Goal: Task Accomplishment & Management: Manage account settings

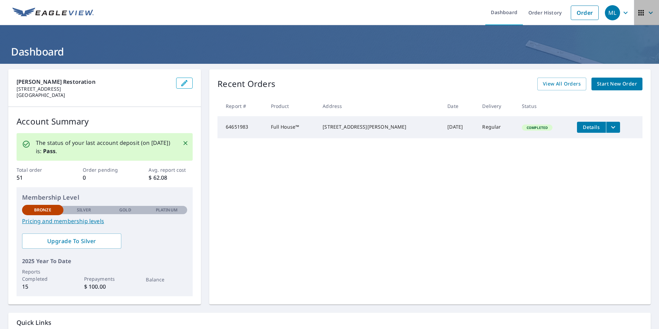
click at [639, 12] on icon "button" at bounding box center [642, 13] width 6 height 6
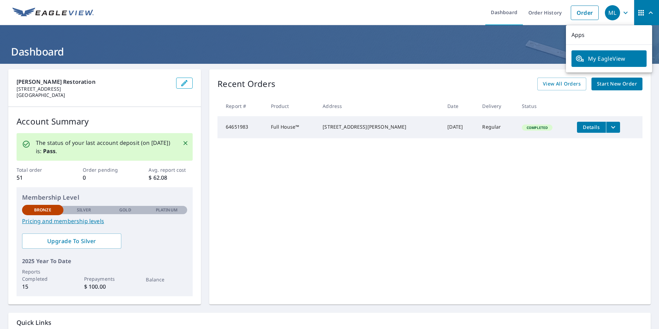
click at [616, 13] on span "ML" at bounding box center [618, 12] width 26 height 17
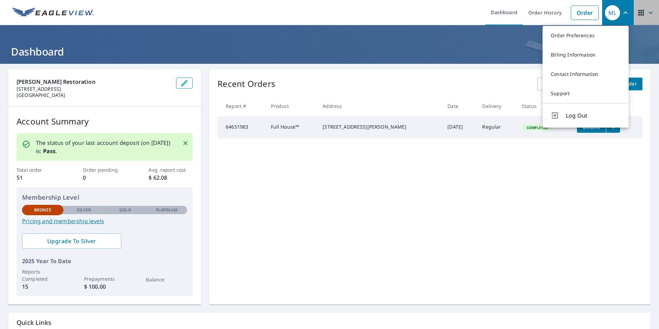
click at [639, 15] on icon "button" at bounding box center [642, 13] width 6 height 6
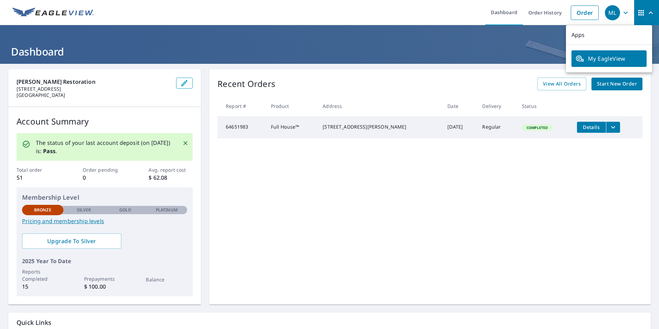
click at [632, 60] on span "My EagleView" at bounding box center [609, 58] width 67 height 8
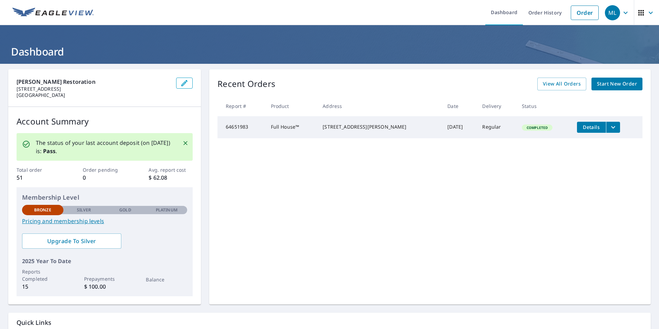
click at [622, 14] on icon "button" at bounding box center [626, 13] width 8 height 8
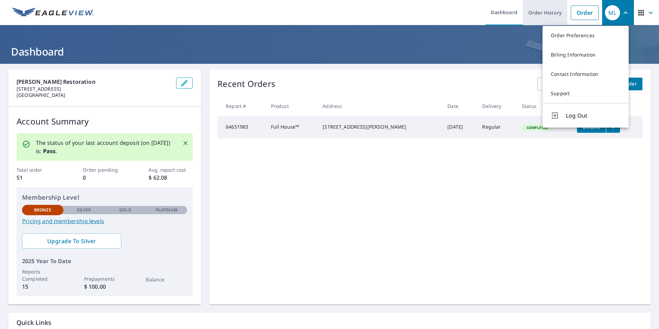
click at [536, 11] on link "Order History" at bounding box center [545, 12] width 44 height 25
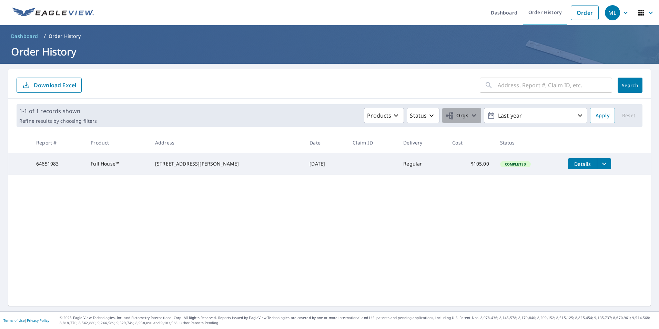
click at [459, 112] on span "Orgs" at bounding box center [456, 115] width 23 height 9
click at [429, 152] on div "Lindstrom Cleaning & Construction" at bounding box center [393, 155] width 152 height 14
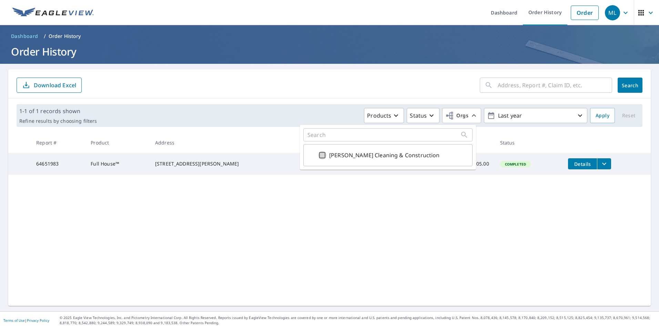
click at [320, 157] on input "Lindstrom Cleaning & Construction" at bounding box center [322, 155] width 8 height 8
checkbox input "true"
click at [625, 93] on div "​ Search Download Excel" at bounding box center [329, 83] width 643 height 29
click at [626, 89] on button "Search" at bounding box center [630, 85] width 25 height 15
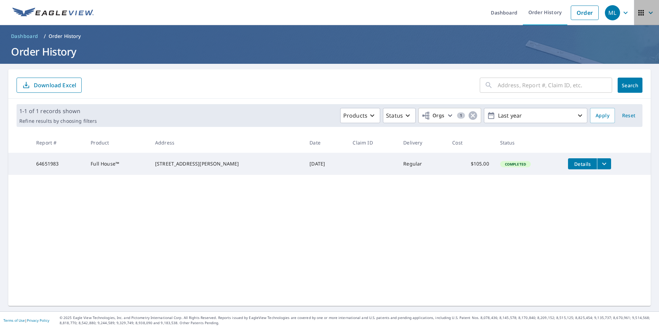
click at [639, 13] on icon "button" at bounding box center [642, 13] width 6 height 6
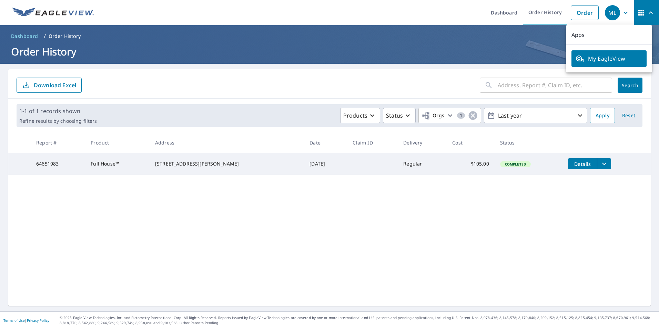
click at [611, 11] on div "ML" at bounding box center [612, 12] width 15 height 15
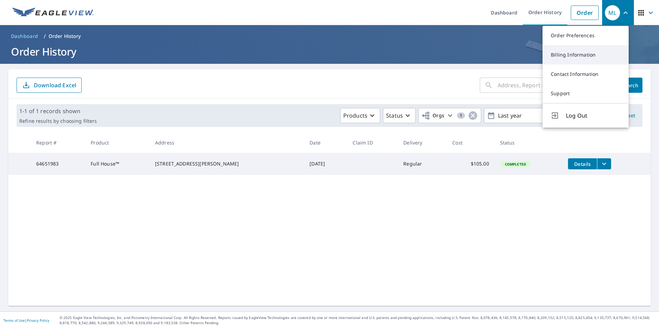
click at [602, 53] on link "Billing Information" at bounding box center [586, 54] width 86 height 19
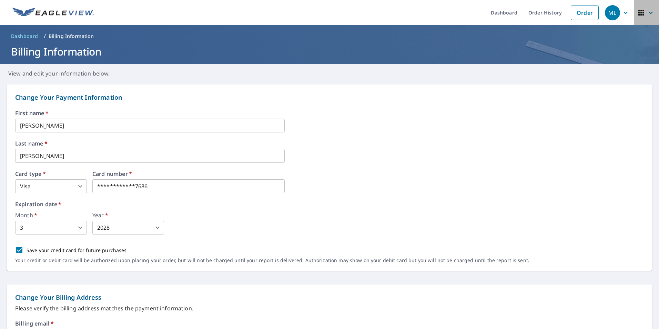
click at [639, 14] on icon "button" at bounding box center [641, 13] width 8 height 8
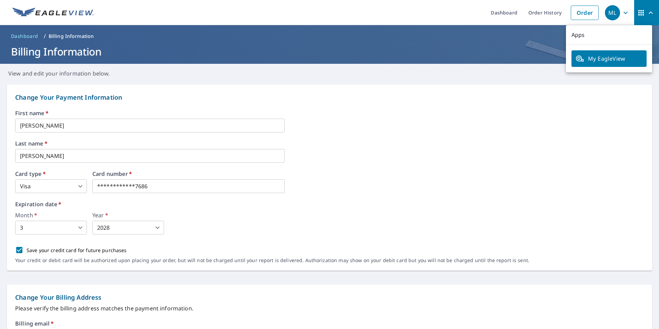
click at [647, 14] on icon "button" at bounding box center [651, 13] width 8 height 8
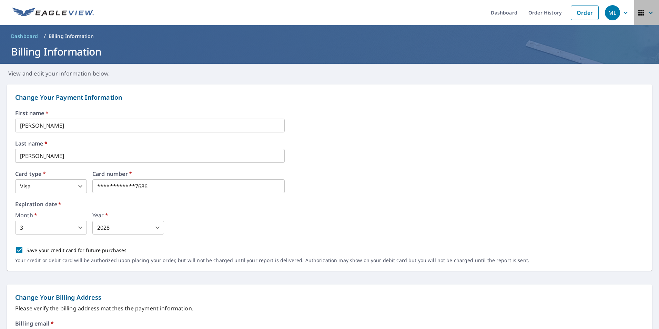
click at [647, 14] on icon "button" at bounding box center [651, 13] width 8 height 8
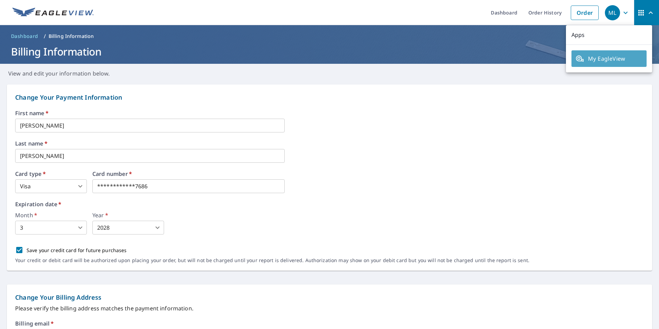
click at [633, 56] on span "My EagleView" at bounding box center [609, 58] width 67 height 8
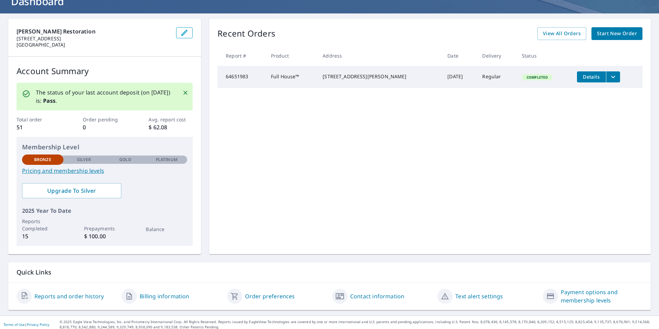
scroll to position [54, 0]
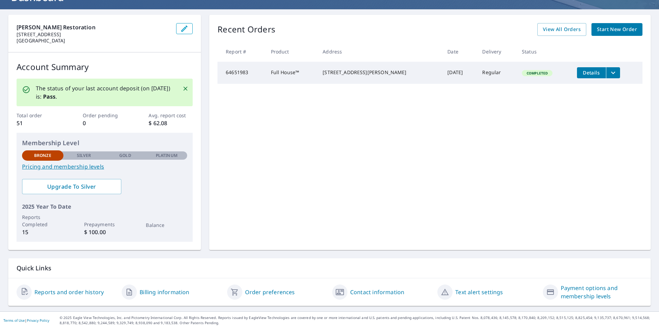
click at [167, 291] on link "Billing information" at bounding box center [165, 292] width 50 height 8
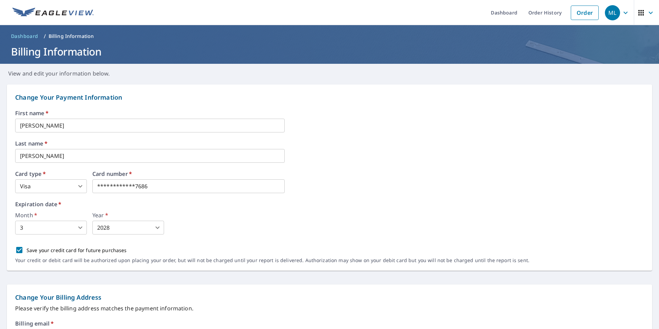
click at [639, 12] on icon "button" at bounding box center [642, 13] width 6 height 6
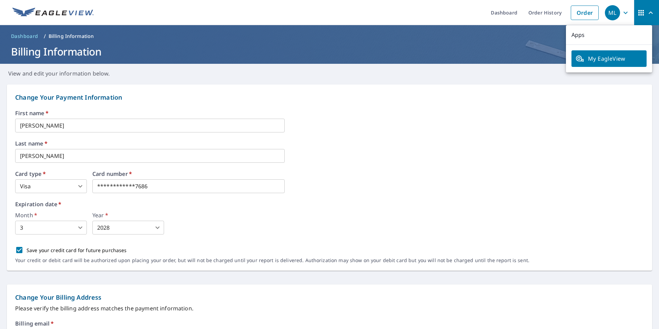
click at [364, 133] on div "**********" at bounding box center [329, 190] width 629 height 160
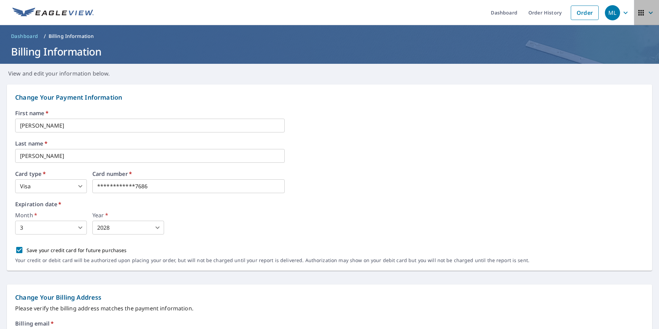
click at [647, 14] on icon "button" at bounding box center [651, 13] width 8 height 8
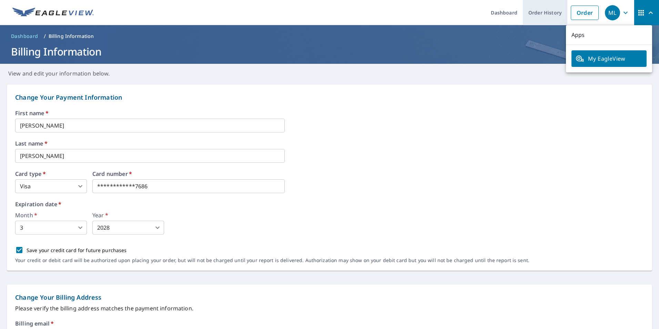
click at [535, 17] on link "Order History" at bounding box center [545, 12] width 44 height 25
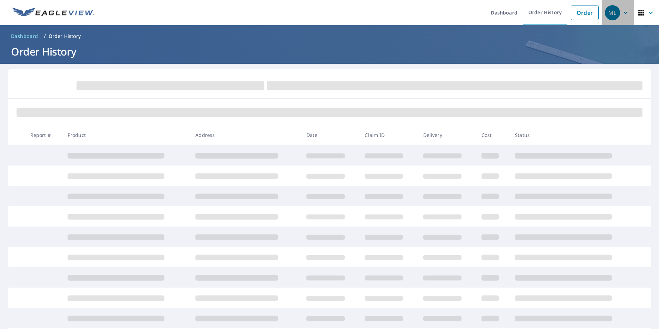
click at [616, 16] on span "ML" at bounding box center [618, 12] width 26 height 17
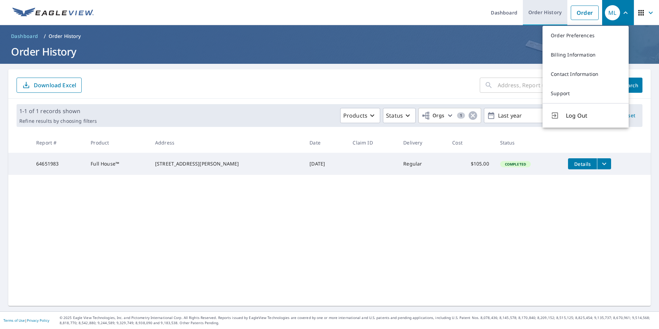
click at [550, 18] on link "Order History" at bounding box center [545, 12] width 44 height 25
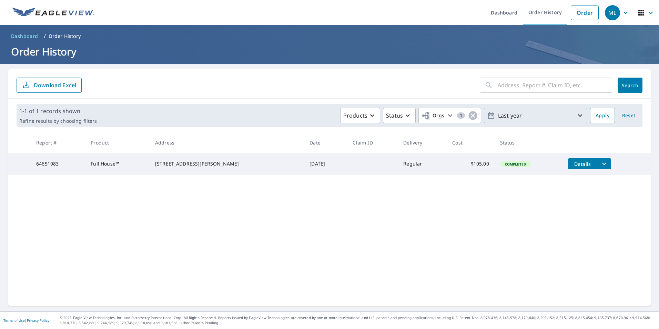
click at [563, 119] on p "Last year" at bounding box center [535, 116] width 81 height 12
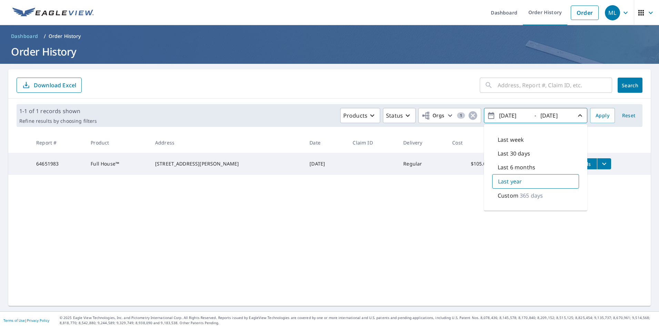
click at [517, 137] on p "Last week" at bounding box center [511, 140] width 26 height 8
type input "[DATE]"
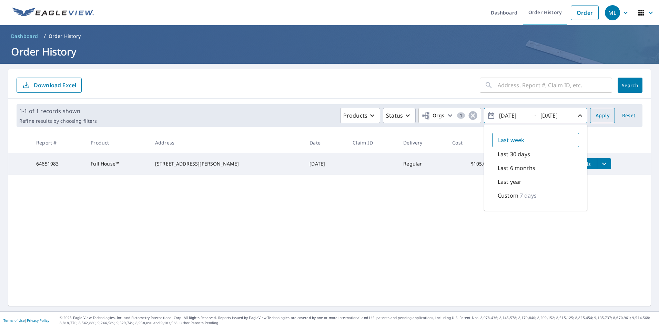
click at [599, 112] on span "Apply" at bounding box center [603, 115] width 14 height 9
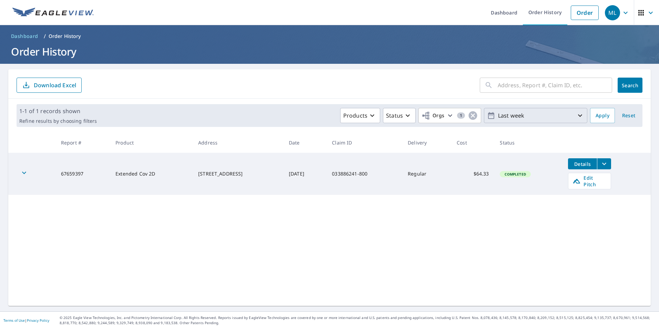
click at [562, 114] on p "Last week" at bounding box center [535, 116] width 81 height 12
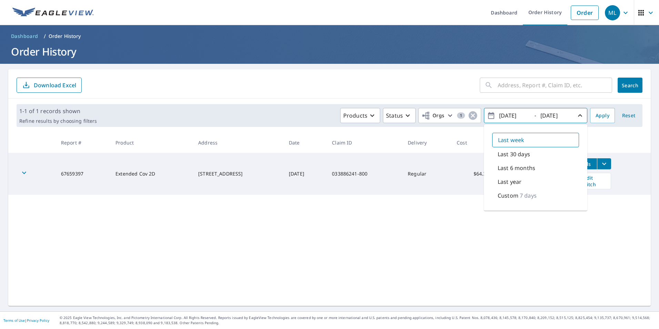
click at [528, 158] on div "Last 30 days" at bounding box center [535, 154] width 87 height 14
type input "[DATE]"
click at [596, 117] on span "Apply" at bounding box center [603, 115] width 14 height 9
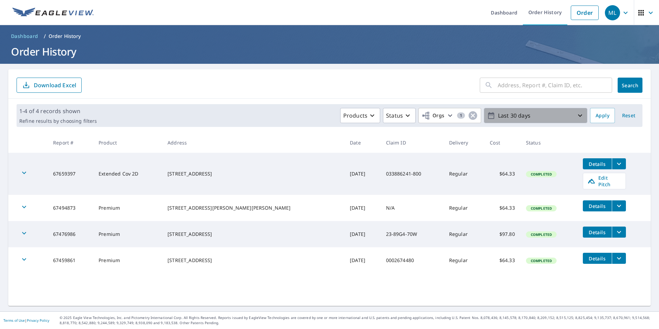
click at [576, 117] on icon "button" at bounding box center [580, 115] width 8 height 8
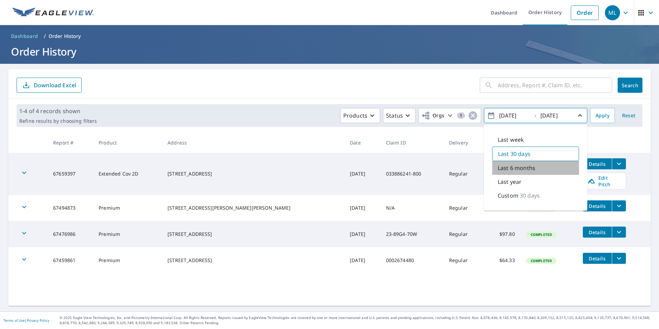
click at [548, 167] on div "Last 6 months" at bounding box center [535, 168] width 87 height 14
type input "[DATE]"
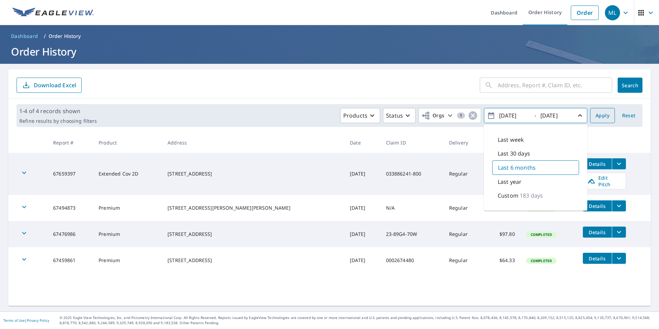
click at [596, 117] on span "Apply" at bounding box center [603, 115] width 14 height 9
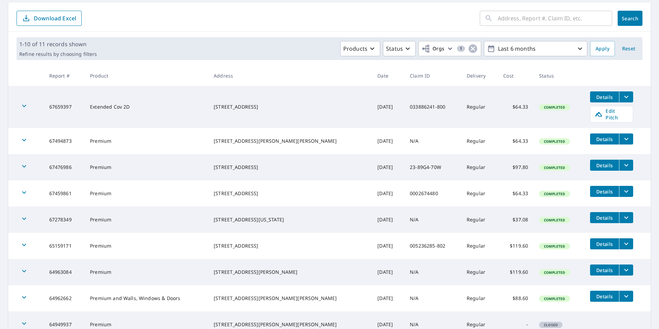
scroll to position [69, 0]
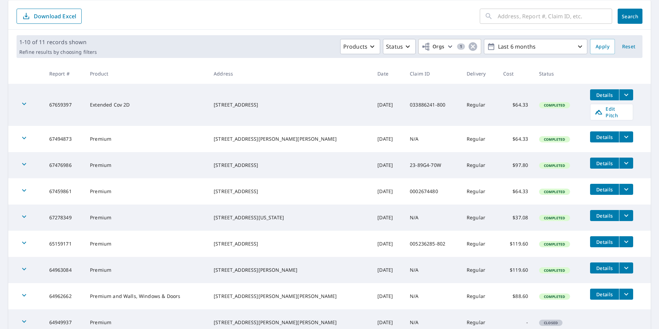
click at [512, 217] on td "$37.08" at bounding box center [516, 217] width 36 height 26
click at [622, 211] on icon "filesDropdownBtn-67278349" at bounding box center [626, 215] width 8 height 8
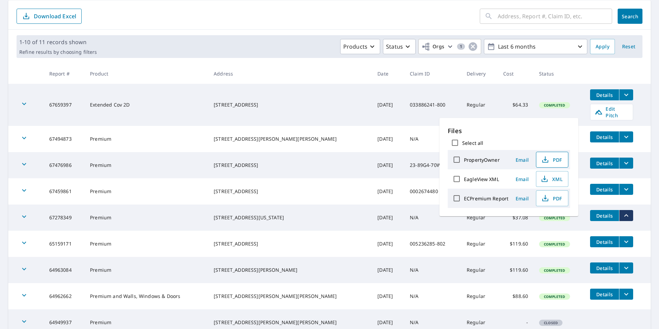
click at [560, 154] on button "PDF" at bounding box center [552, 160] width 32 height 16
click at [404, 216] on td "N/A" at bounding box center [432, 217] width 57 height 26
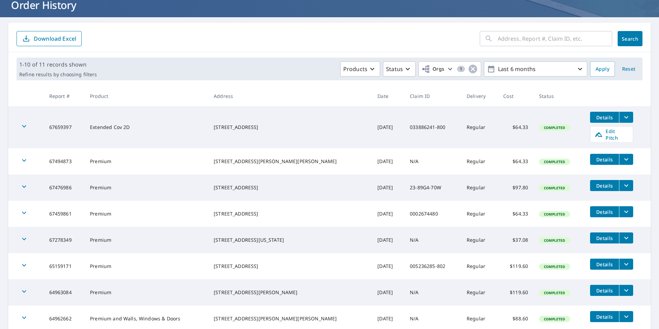
scroll to position [34, 0]
